Goal: Obtain resource: Obtain resource

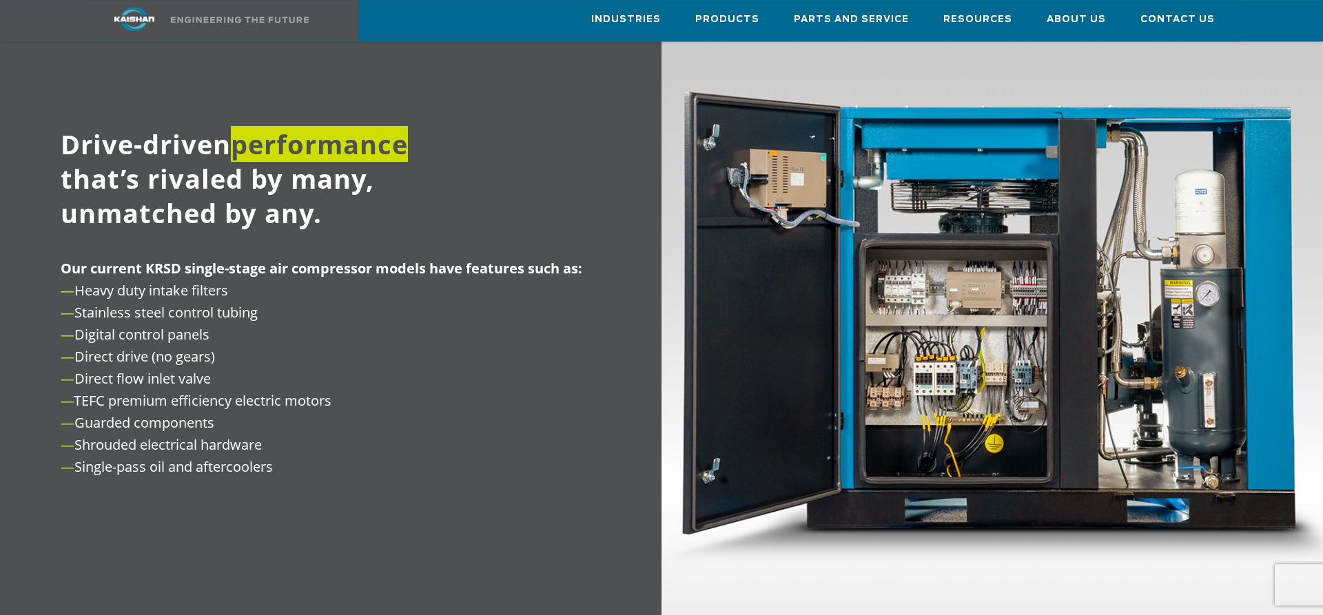
scroll to position [1546, 0]
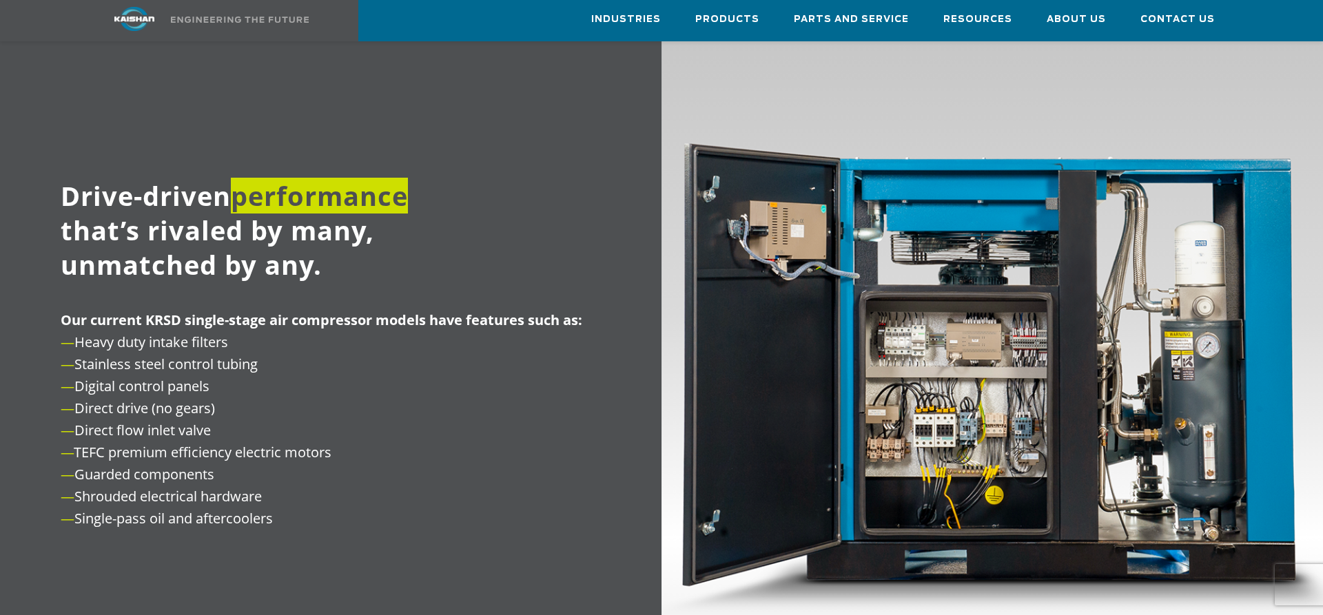
click at [939, 309] on img at bounding box center [993, 359] width 662 height 748
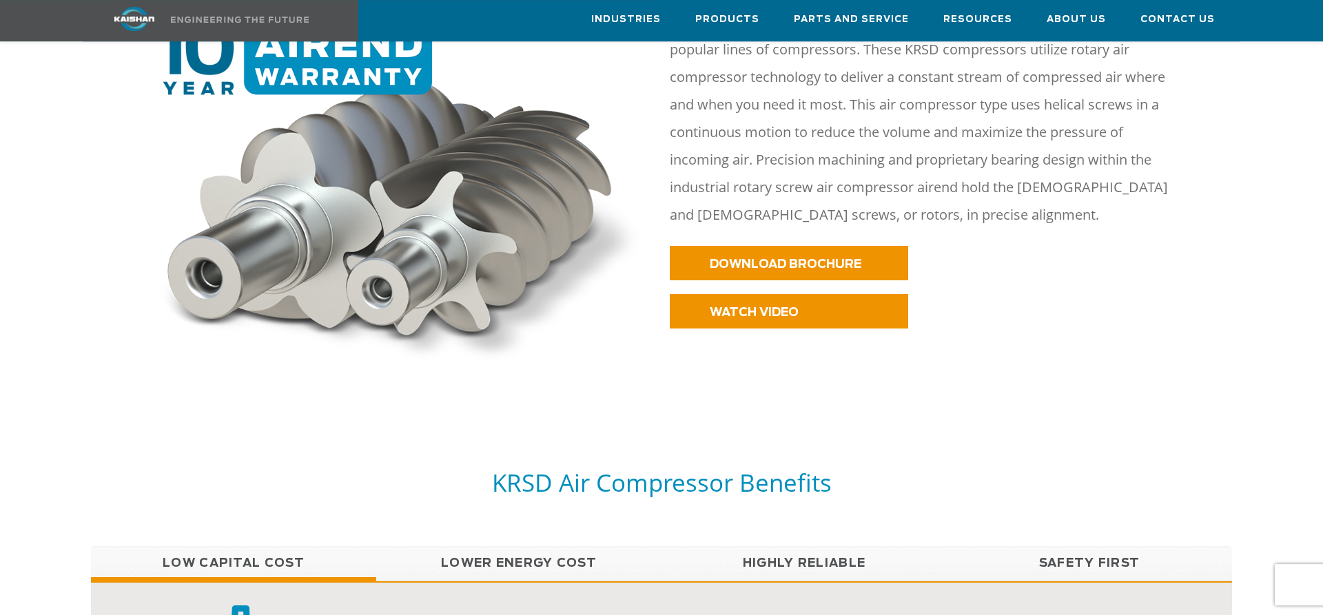
scroll to position [817, 0]
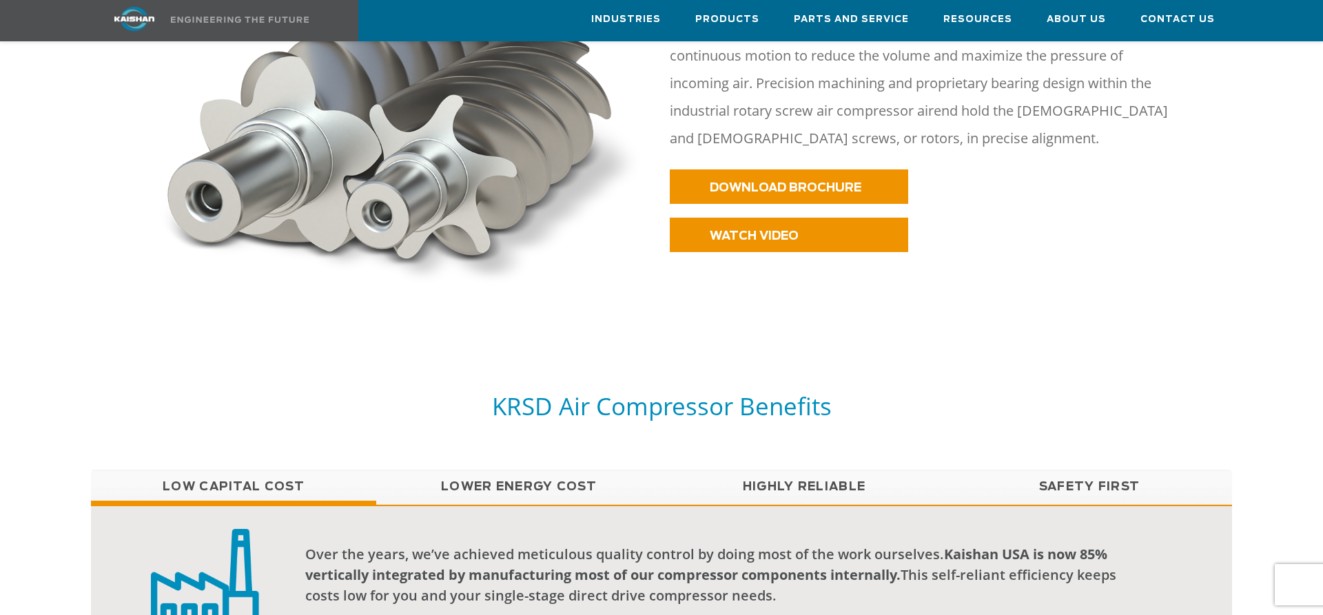
click at [539, 470] on link "Lower Energy Cost" at bounding box center [518, 487] width 285 height 34
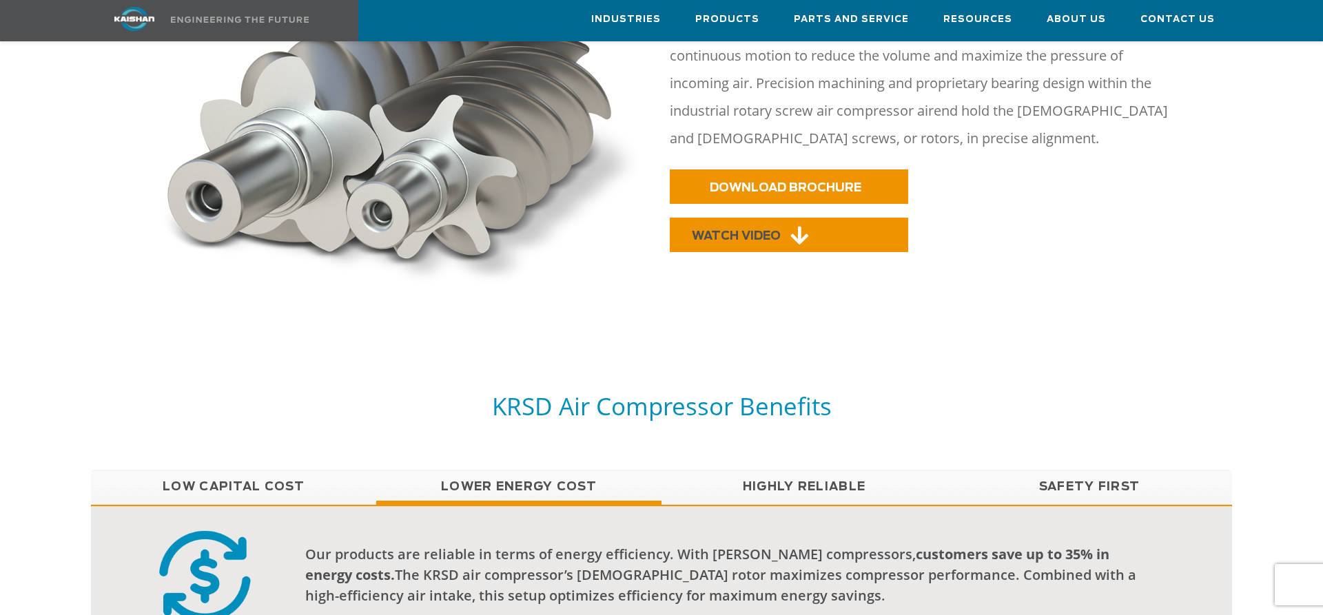
click at [783, 218] on link "WATCH VIDEO" at bounding box center [789, 235] width 238 height 34
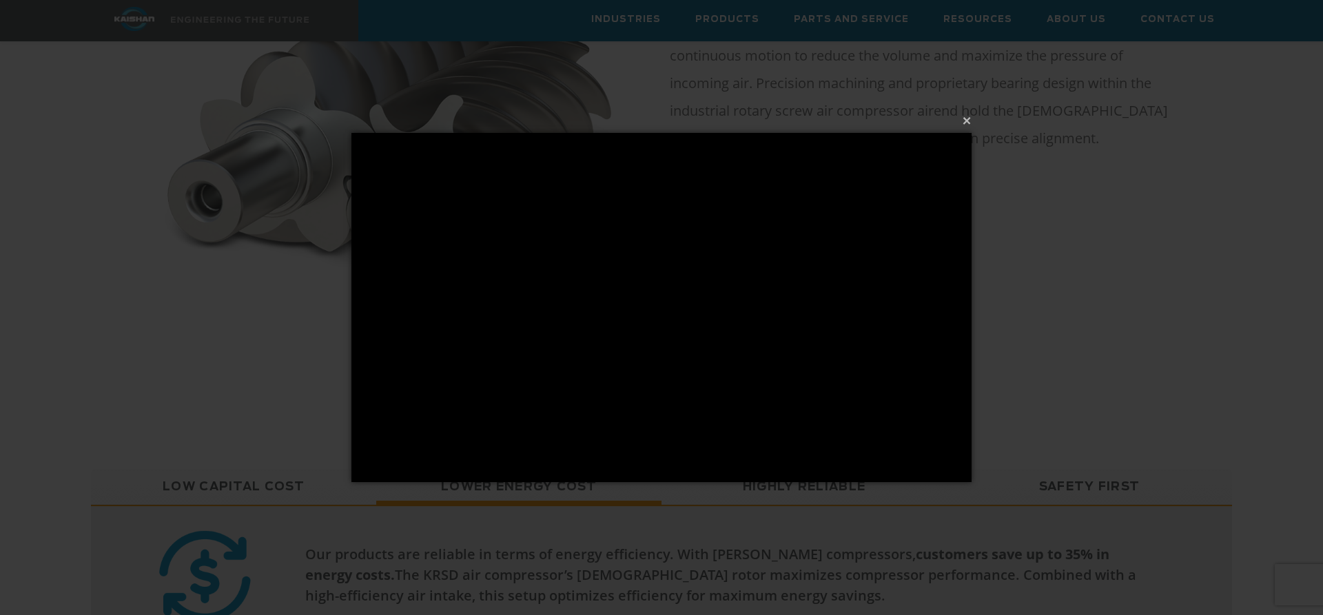
click at [1175, 284] on div "× Loading..." at bounding box center [661, 307] width 1323 height 615
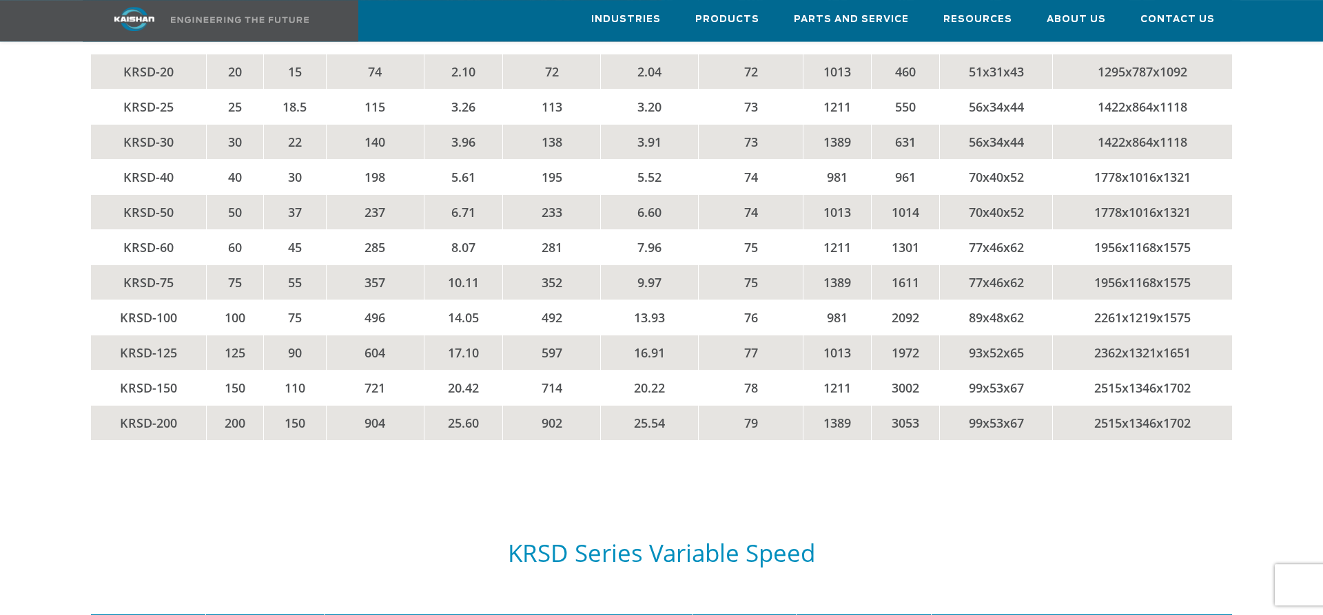
scroll to position [2363, 0]
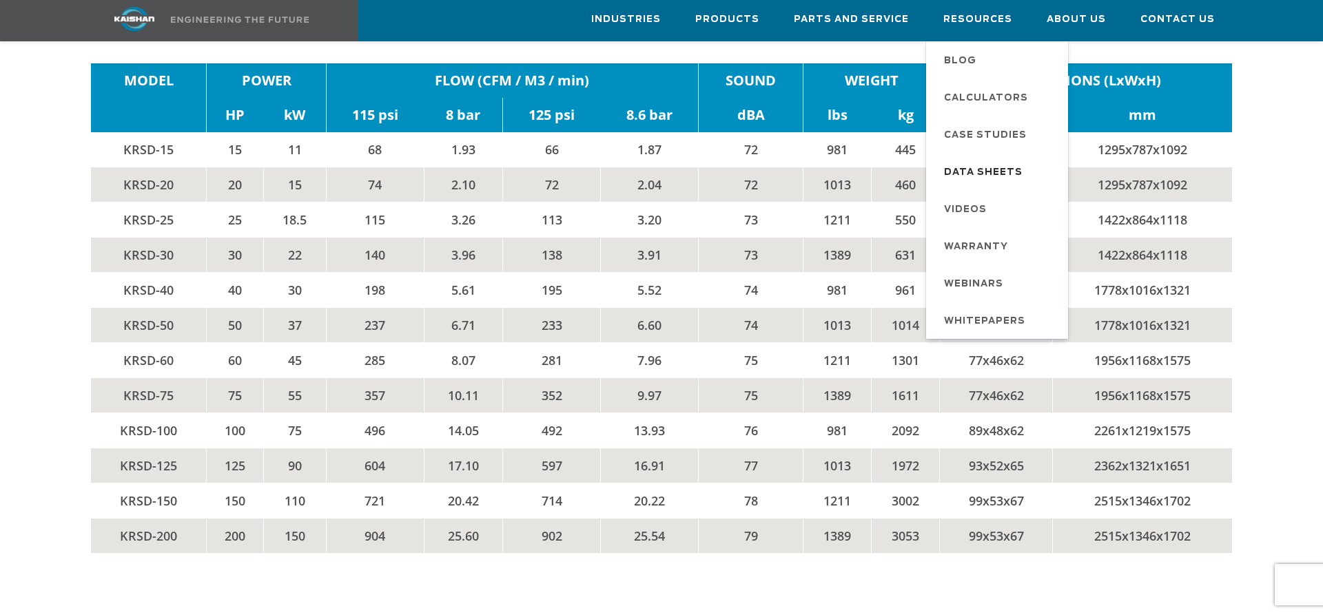
click at [961, 174] on span "Data Sheets" at bounding box center [983, 172] width 79 height 23
click at [965, 166] on span "Data Sheets" at bounding box center [983, 172] width 79 height 23
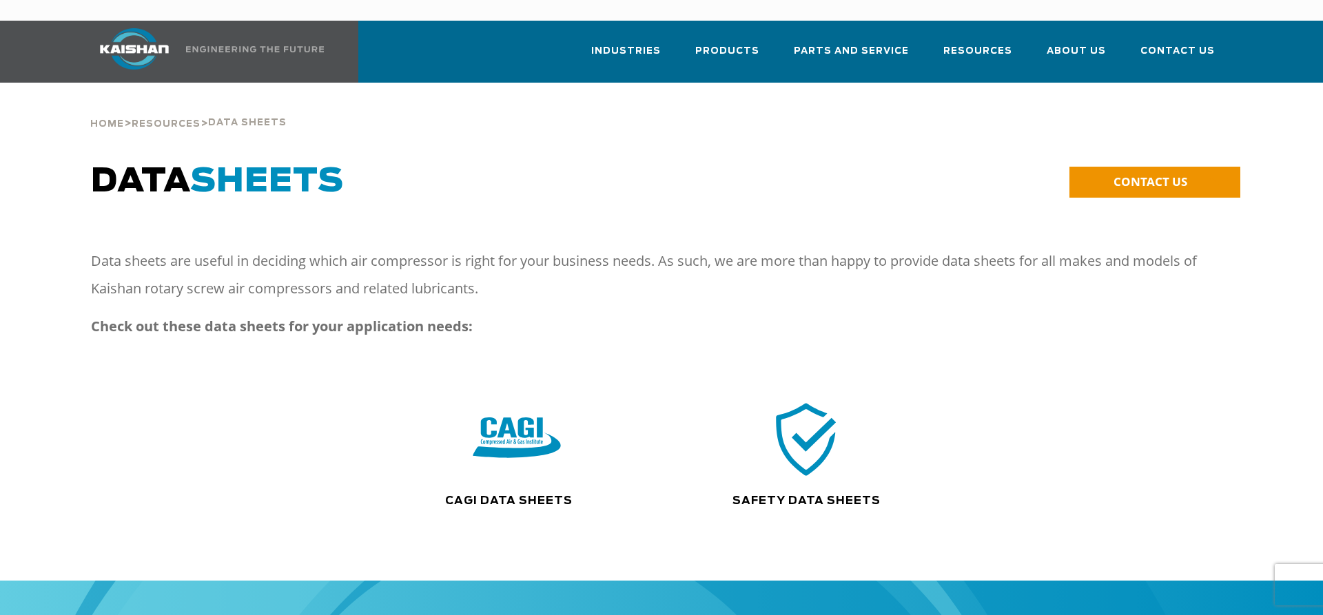
click at [504, 403] on img at bounding box center [517, 439] width 88 height 89
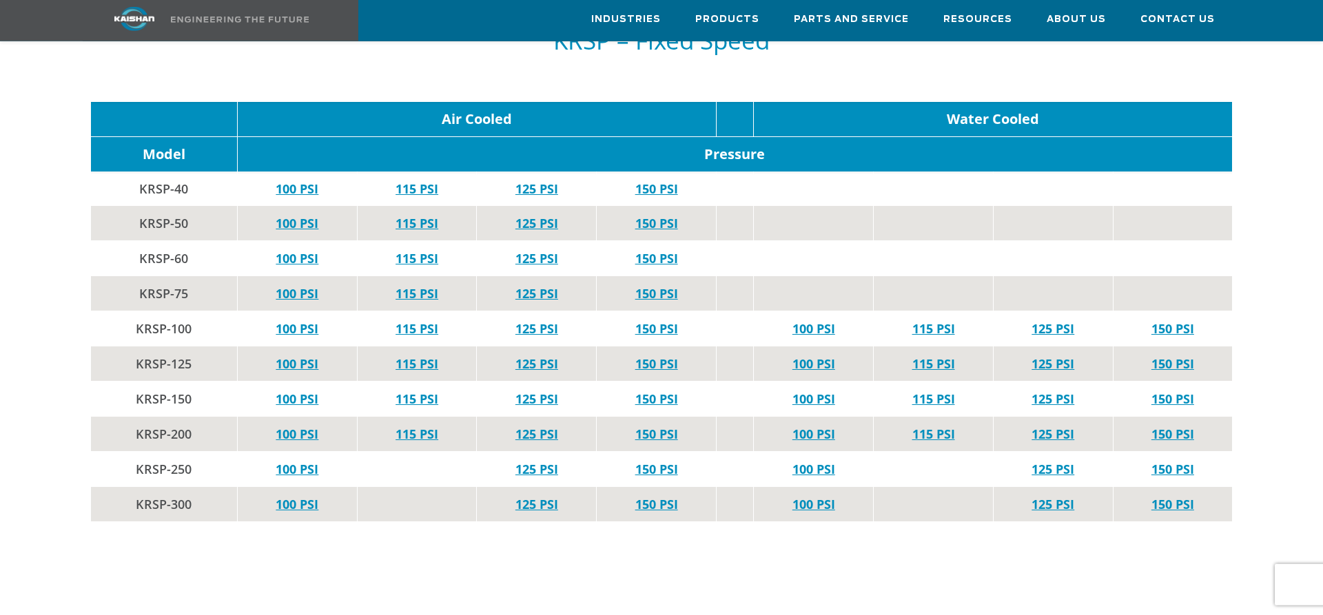
scroll to position [2601, 0]
